Goal: Transaction & Acquisition: Purchase product/service

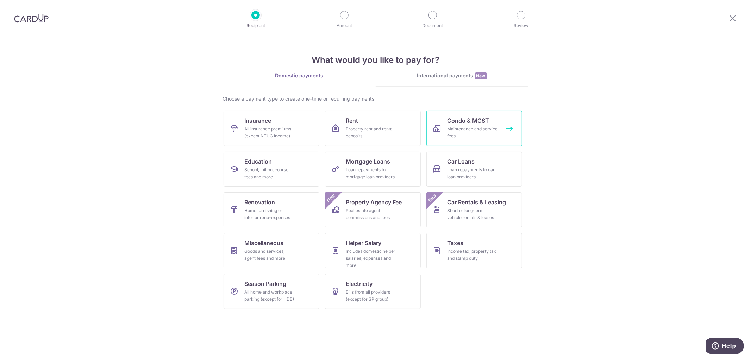
click at [477, 124] on span "Condo & MCST" at bounding box center [468, 121] width 42 height 8
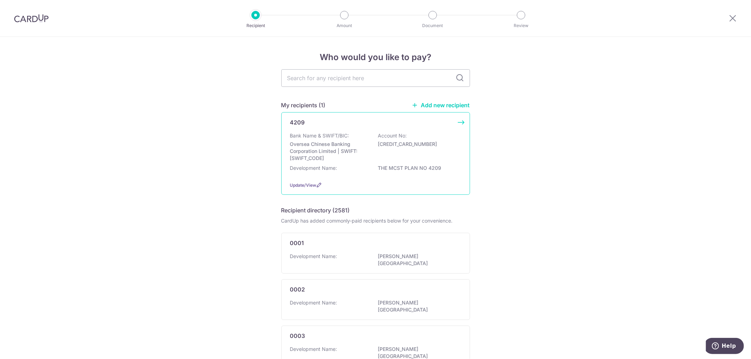
click at [335, 153] on p "Oversea Chinese Banking Corporation Limited | SWIFT: OCBCSGSGXXX" at bounding box center [329, 151] width 79 height 21
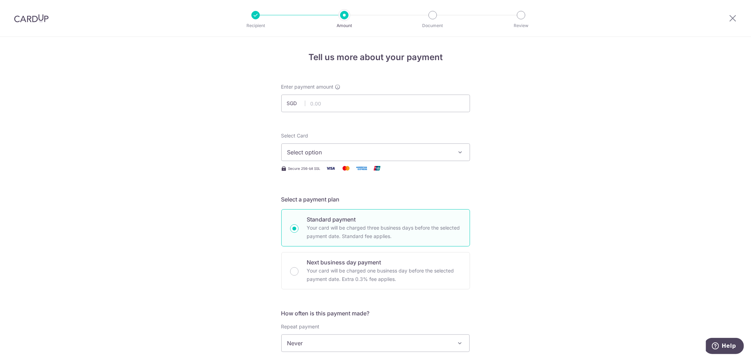
click at [328, 93] on div "Enter payment amount SGD" at bounding box center [375, 97] width 189 height 29
click at [332, 102] on input "text" at bounding box center [375, 104] width 189 height 18
type input "1,308.00"
click at [321, 150] on span "Select option" at bounding box center [369, 152] width 164 height 8
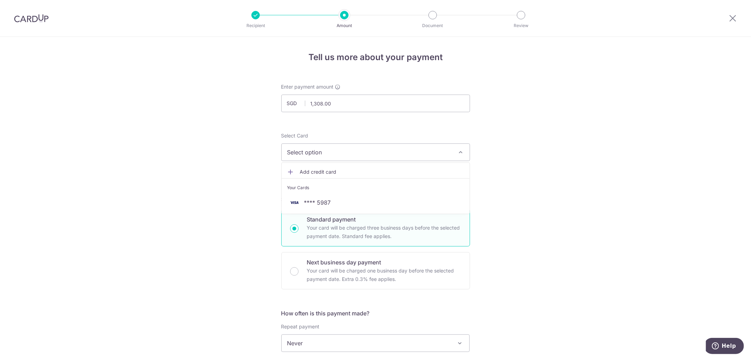
click at [326, 194] on li "Your Cards" at bounding box center [376, 187] width 188 height 16
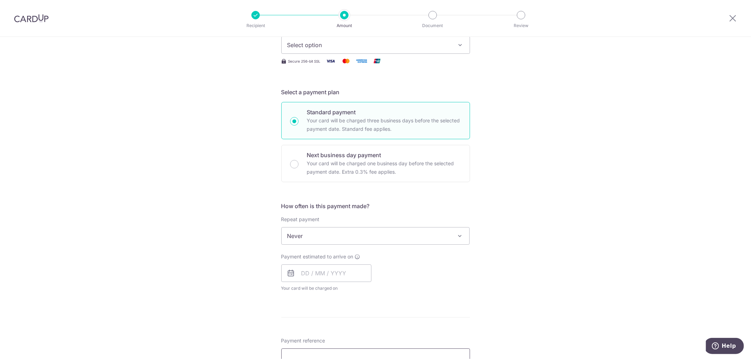
scroll to position [117, 0]
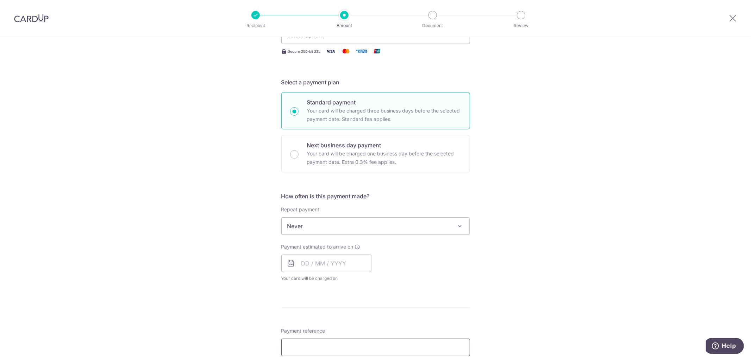
click at [318, 347] on input "Payment reference" at bounding box center [375, 348] width 189 height 18
click at [323, 265] on input "text" at bounding box center [326, 264] width 90 height 18
click at [367, 325] on link "10" at bounding box center [366, 327] width 11 height 11
type input "10/10/2025"
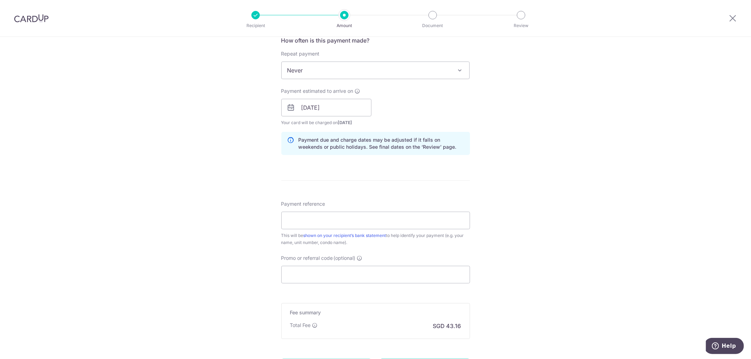
scroll to position [274, 0]
click at [340, 222] on input "Payment reference" at bounding box center [375, 221] width 189 height 18
type input "m"
type input "n"
type input "Blk 98 #18-19 Management Fund"
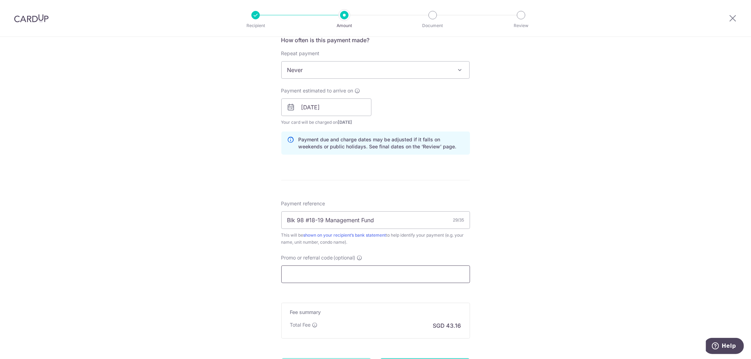
click at [356, 272] on input "Promo or referral code (optional)" at bounding box center [375, 275] width 189 height 18
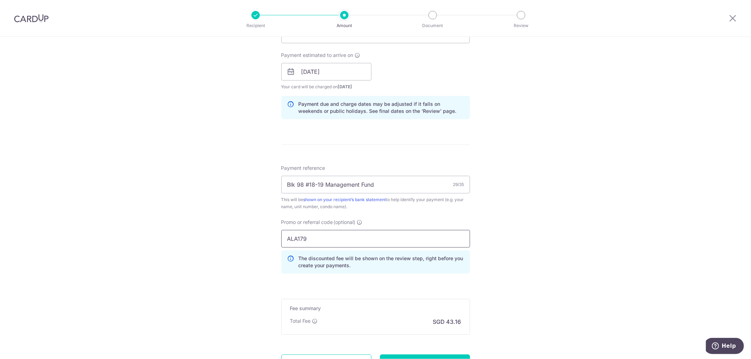
scroll to position [375, 0]
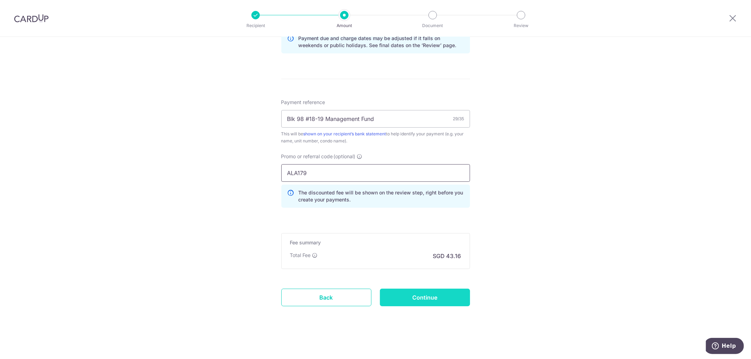
type input "ALA179"
click at [421, 297] on input "Continue" at bounding box center [425, 298] width 90 height 18
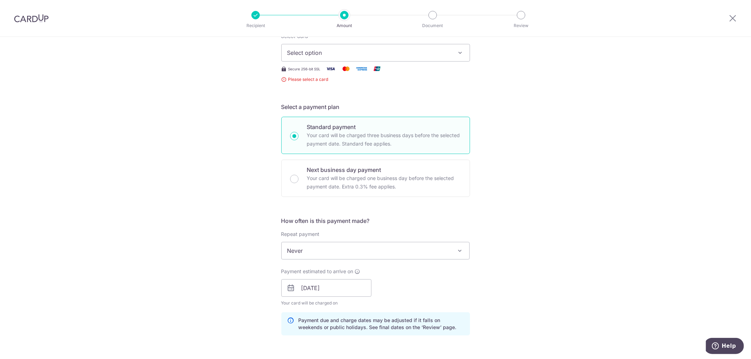
scroll to position [21, 0]
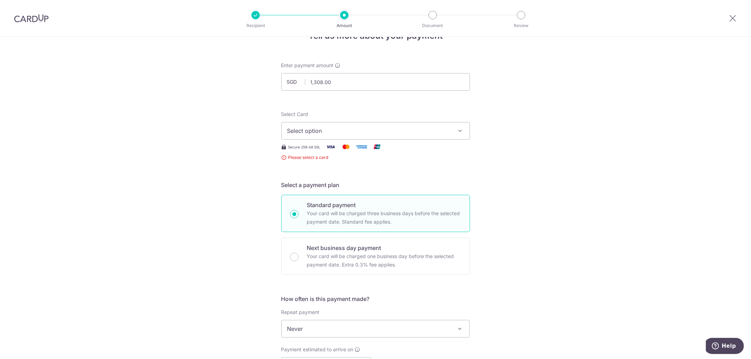
click at [321, 130] on span "Select option" at bounding box center [369, 131] width 164 height 8
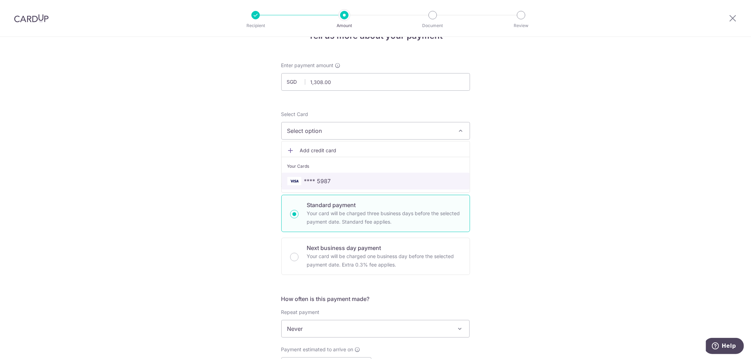
click at [320, 180] on span "**** 5987" at bounding box center [317, 181] width 27 height 8
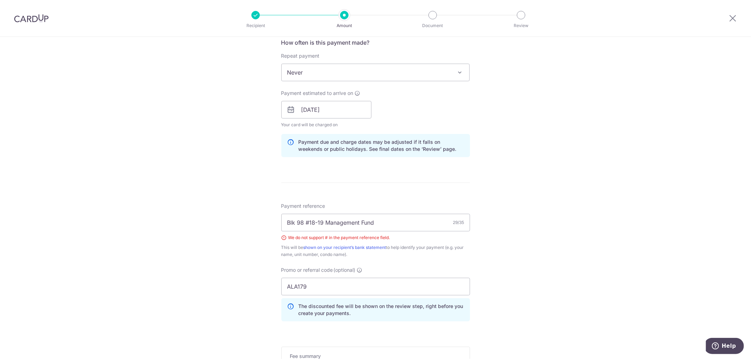
scroll to position [295, 0]
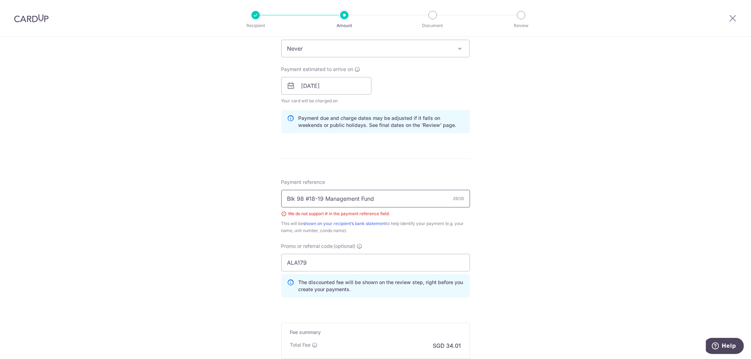
drag, startPoint x: 406, startPoint y: 198, endPoint x: 437, endPoint y: 198, distance: 31.0
click at [406, 198] on input "Blk 98 #18-19 Management Fund" at bounding box center [375, 199] width 189 height 18
type input "Blk 98 Unit18-19 Management Fund"
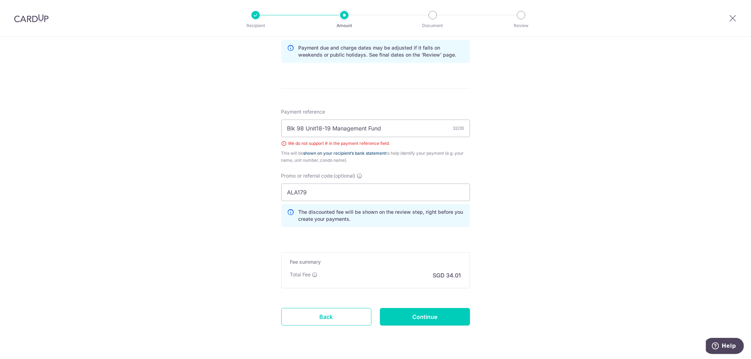
scroll to position [385, 0]
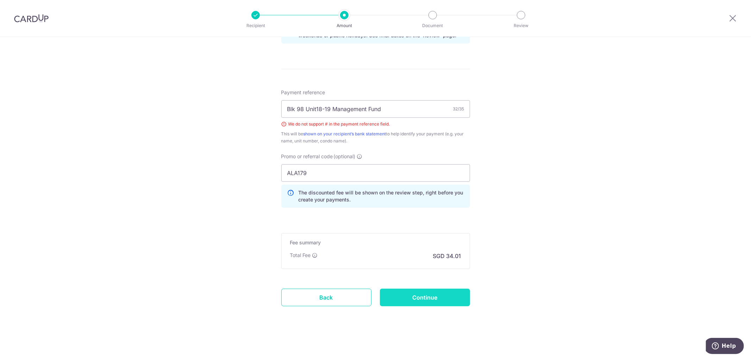
click at [426, 297] on input "Continue" at bounding box center [425, 298] width 90 height 18
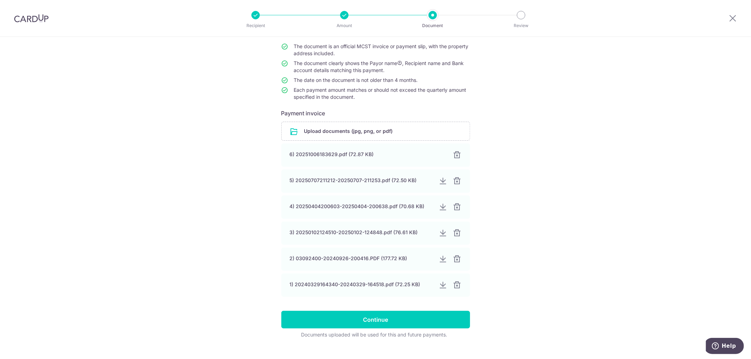
scroll to position [76, 0]
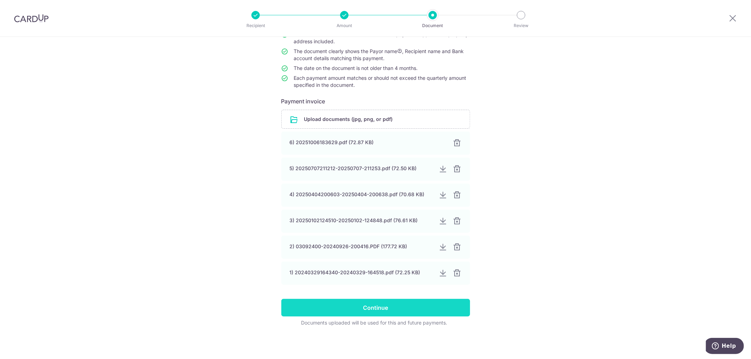
click at [381, 308] on input "Continue" at bounding box center [375, 308] width 189 height 18
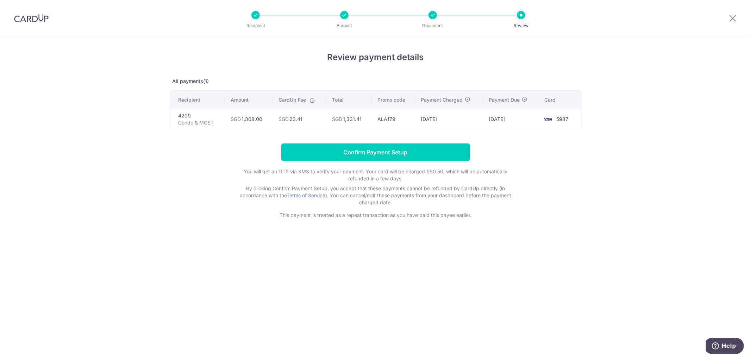
drag, startPoint x: 308, startPoint y: 120, endPoint x: 291, endPoint y: 115, distance: 17.9
click at [291, 115] on td "SGD 23.41" at bounding box center [299, 119] width 53 height 20
copy td "23.41"
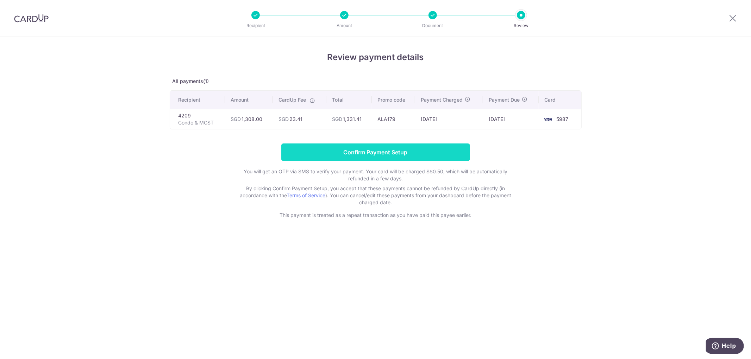
click at [369, 153] on input "Confirm Payment Setup" at bounding box center [375, 153] width 189 height 18
